Goal: Information Seeking & Learning: Learn about a topic

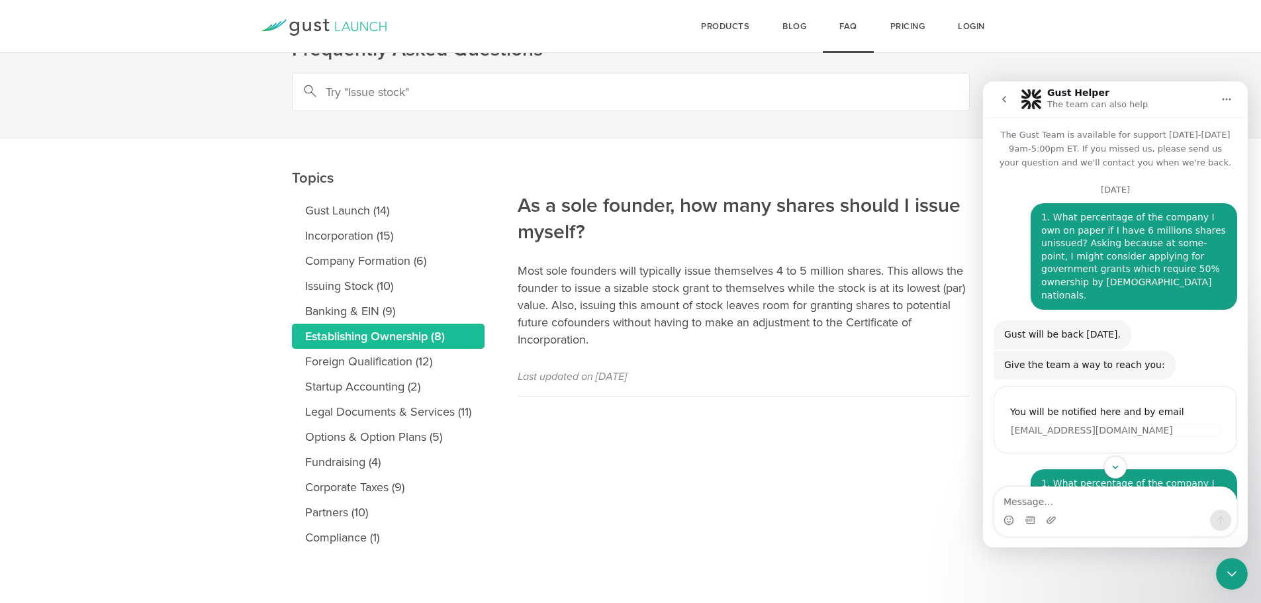
scroll to position [696, 0]
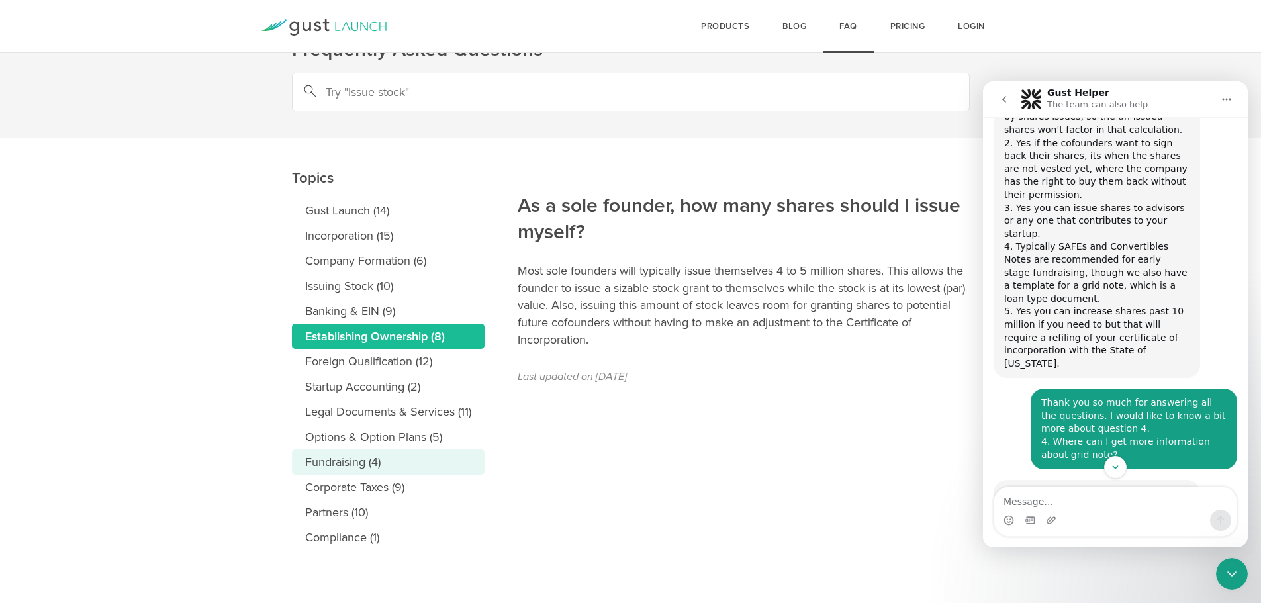
click at [340, 462] on link "Fundraising (4)" at bounding box center [388, 462] width 193 height 25
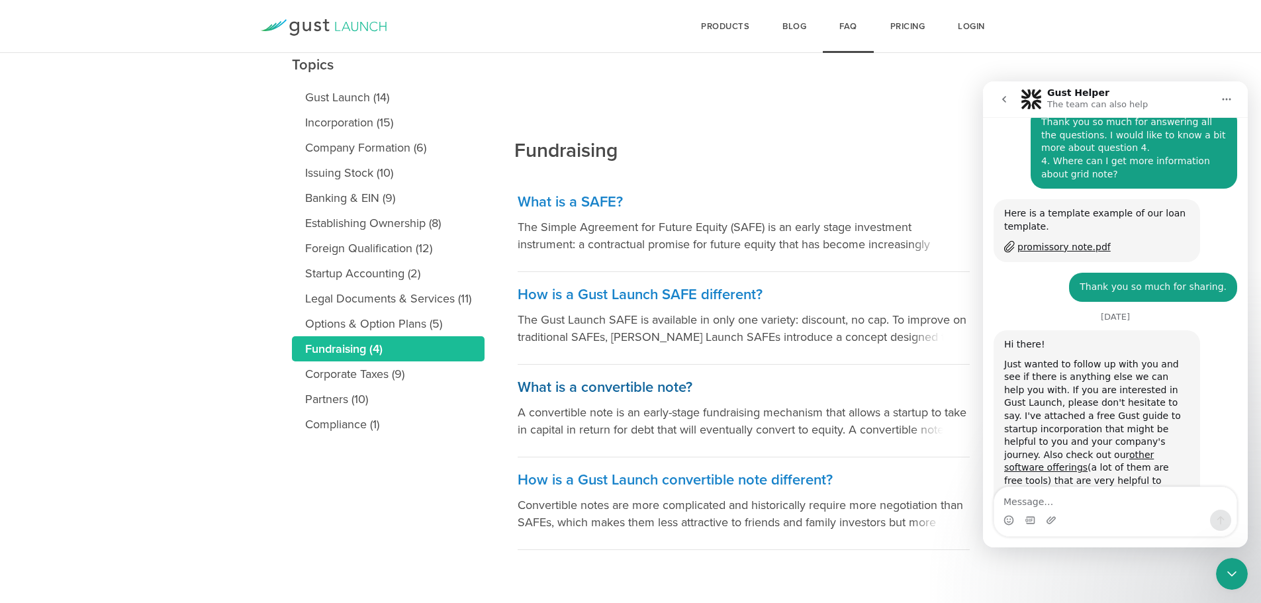
scroll to position [1160, 0]
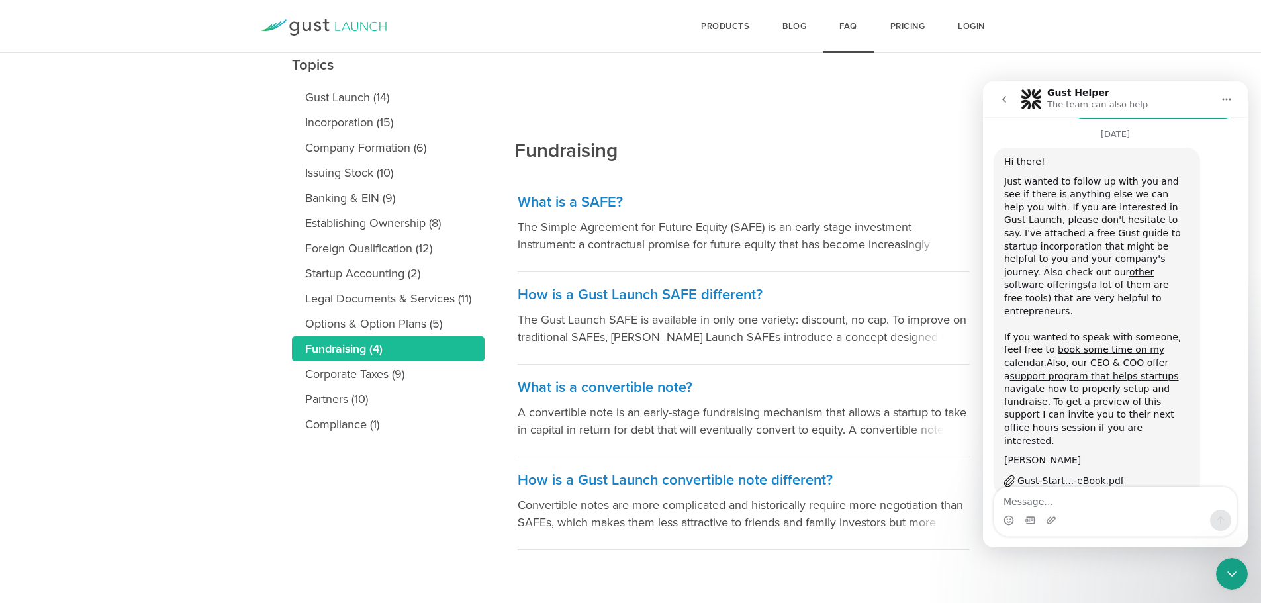
click at [928, 109] on div "Fundraising What is a SAFE? The Simple Agreement for Future Equity (SAFE) is an…" at bounding box center [743, 287] width 459 height 525
click at [1227, 66] on main "Topics Gust Launch (14) Incorporation (15) Company Formation (6) Issuing Stock …" at bounding box center [630, 314] width 1261 height 578
click at [670, 292] on h3 "How is a Gust Launch SAFE different?" at bounding box center [744, 294] width 452 height 19
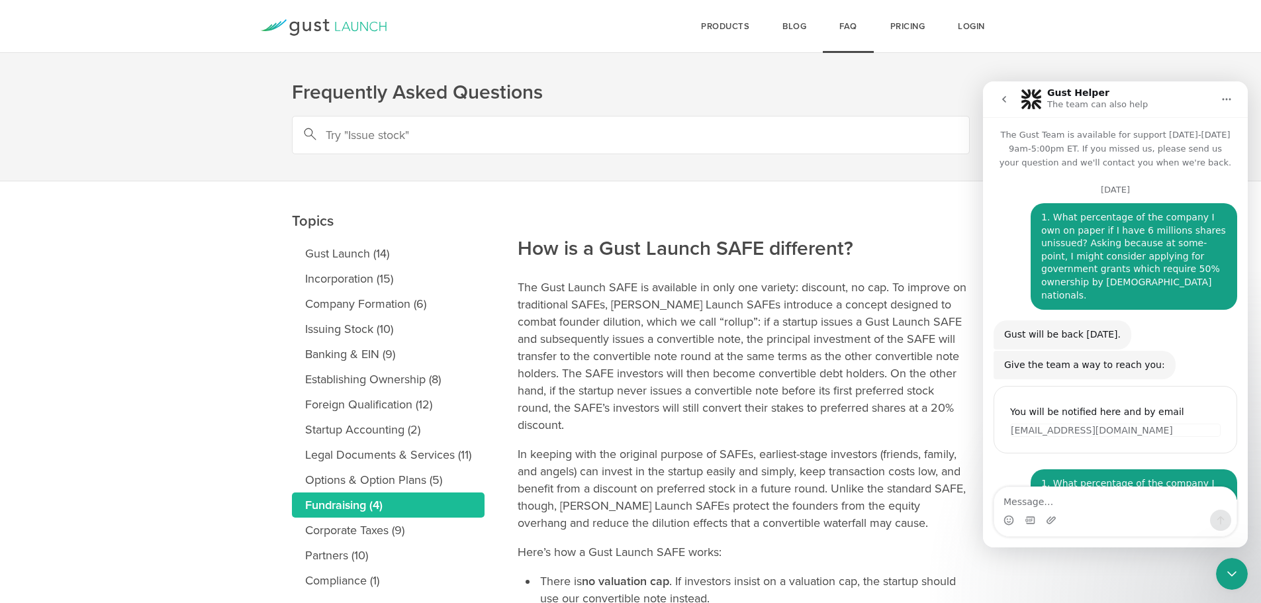
scroll to position [1160, 0]
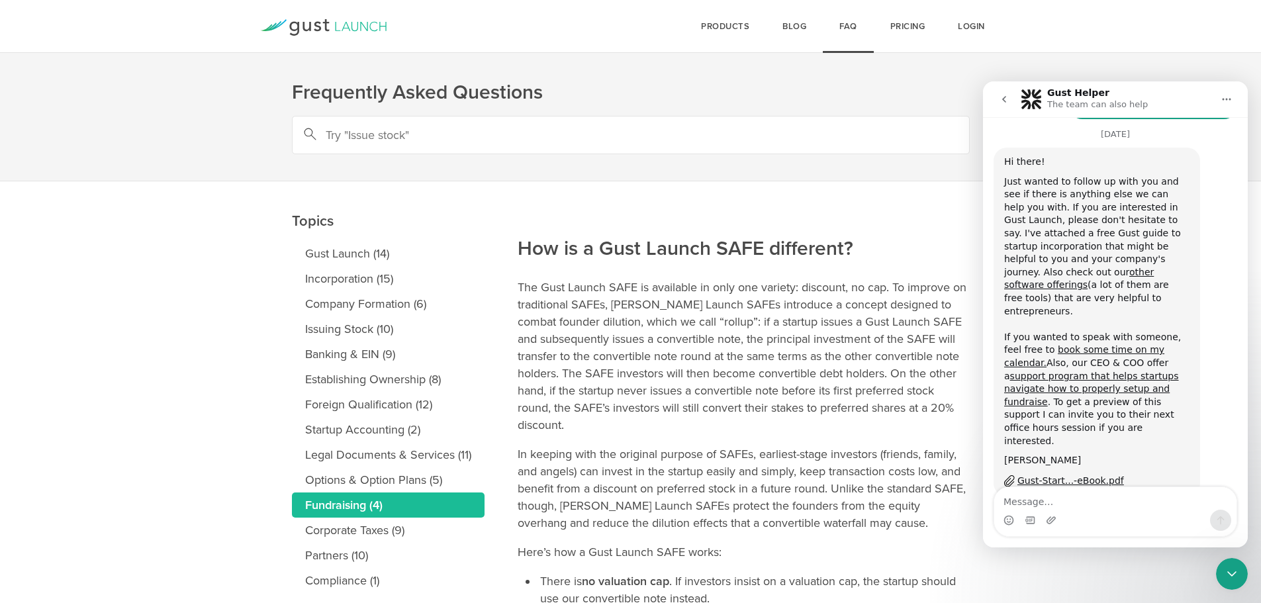
click at [1236, 584] on div "Close Intercom Messenger" at bounding box center [1232, 574] width 32 height 32
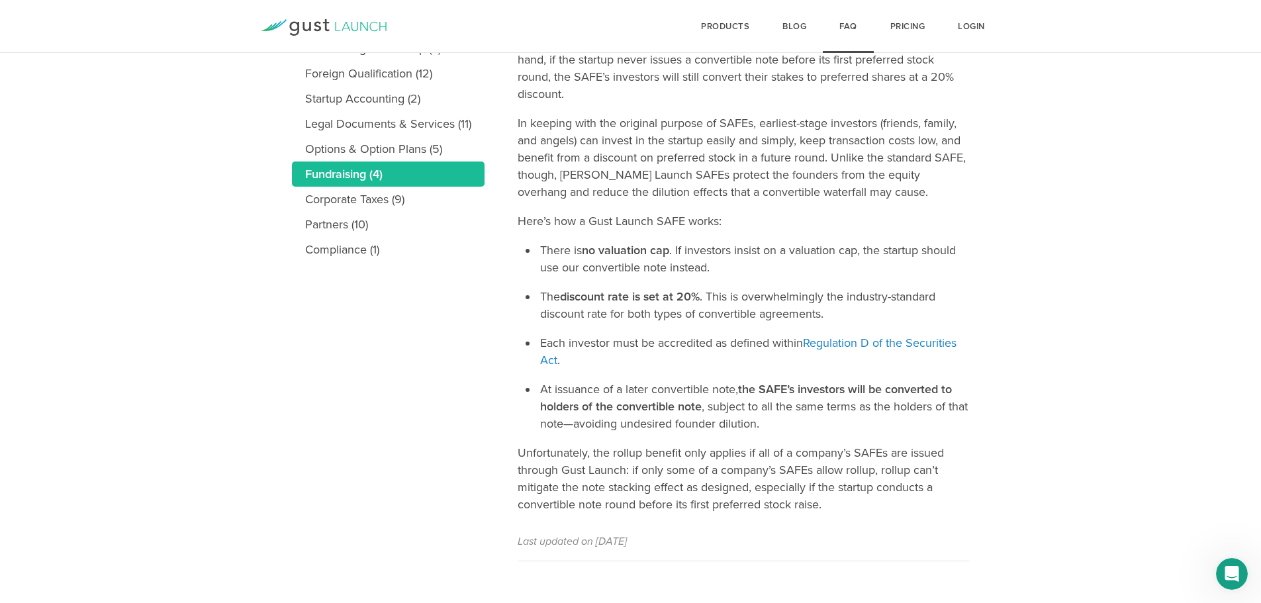
scroll to position [132, 0]
